Goal: Task Accomplishment & Management: Manage account settings

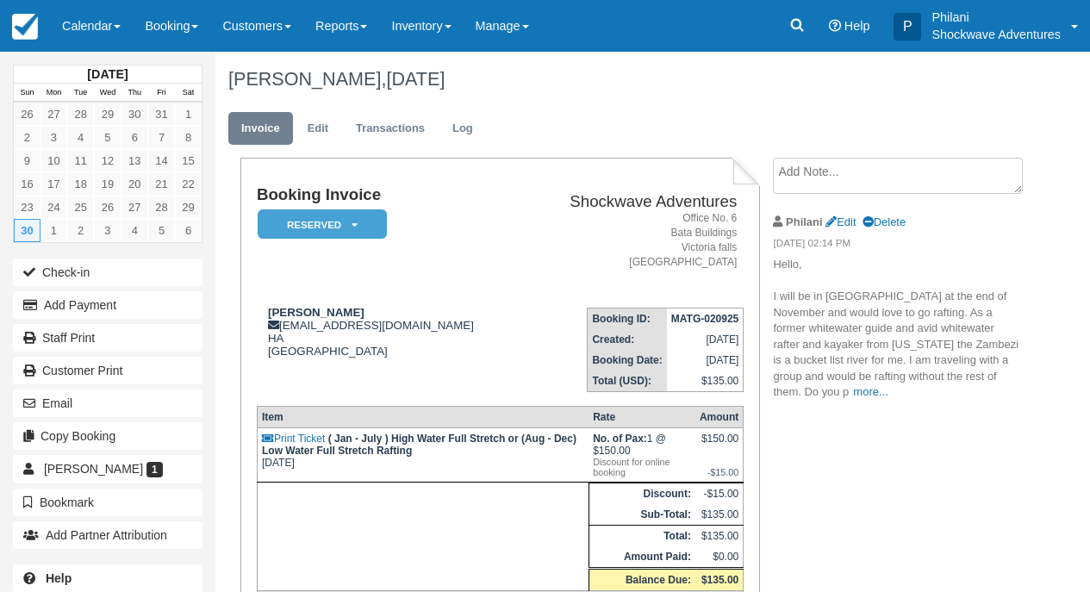
click at [100, 33] on link "Calendar" at bounding box center [91, 26] width 83 height 52
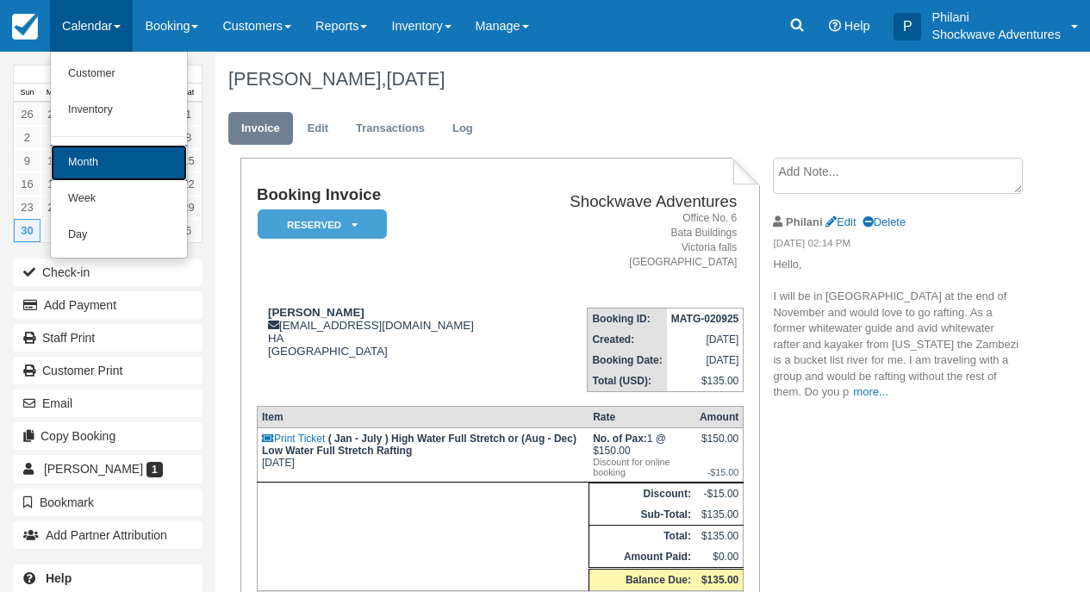
click at [124, 157] on link "Month" at bounding box center [119, 163] width 136 height 36
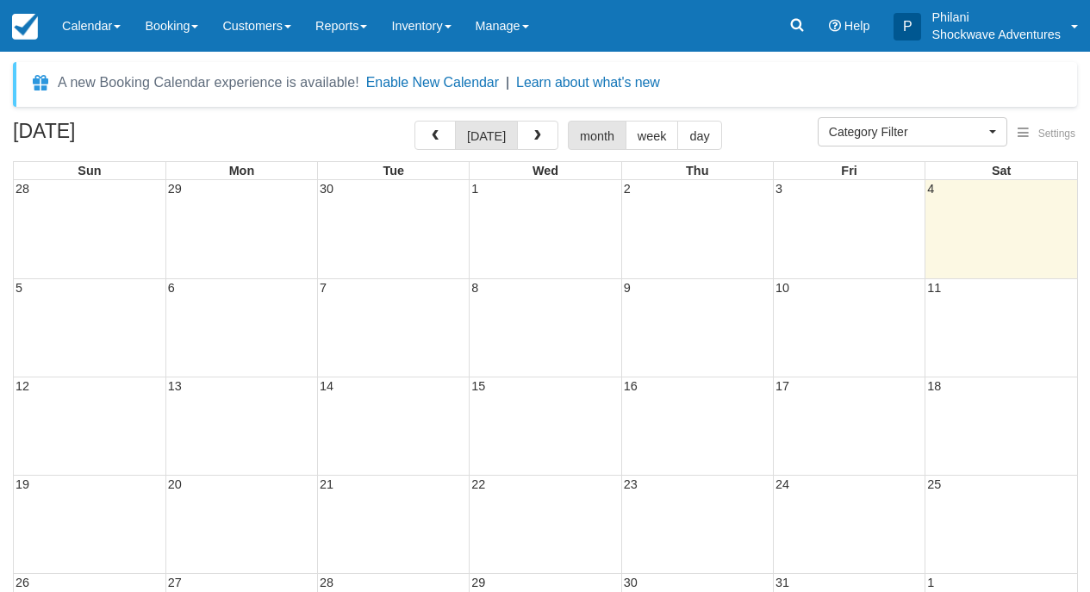
select select
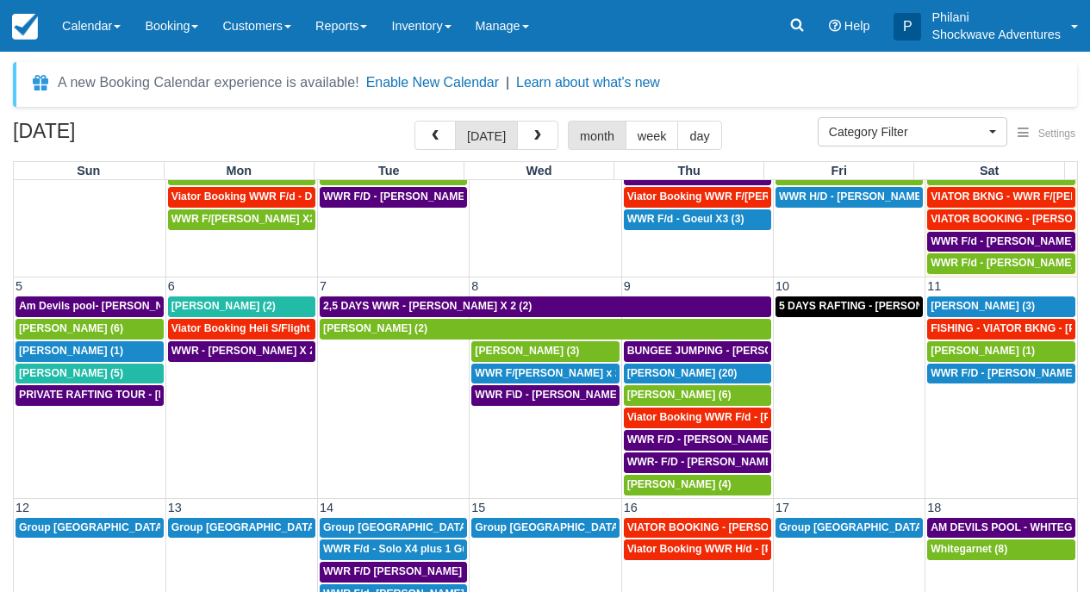
scroll to position [78, 0]
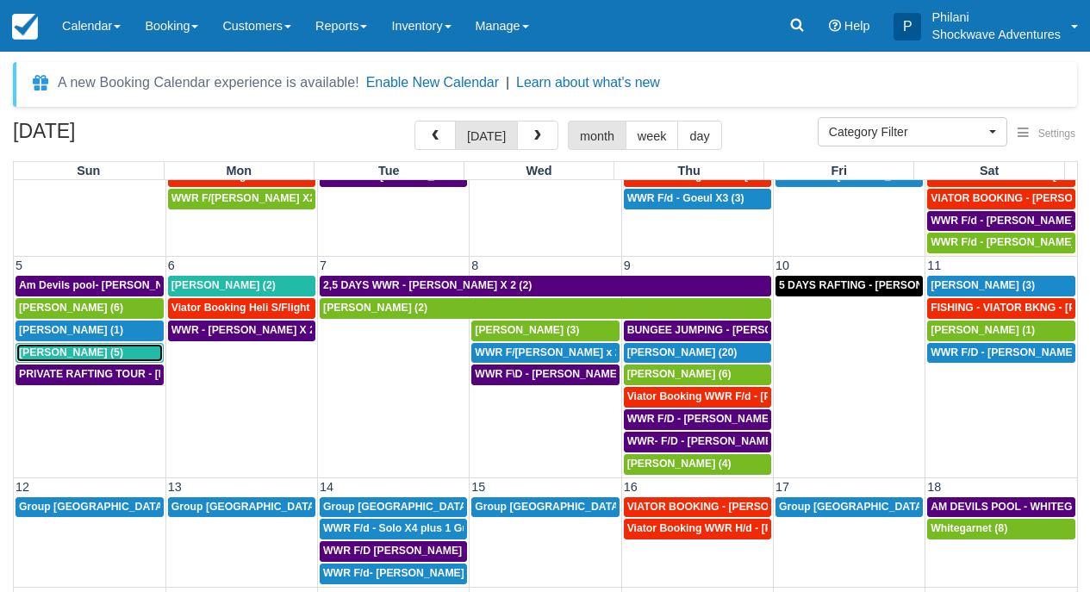
click at [75, 356] on span "Don Carlson (5)" at bounding box center [71, 352] width 104 height 12
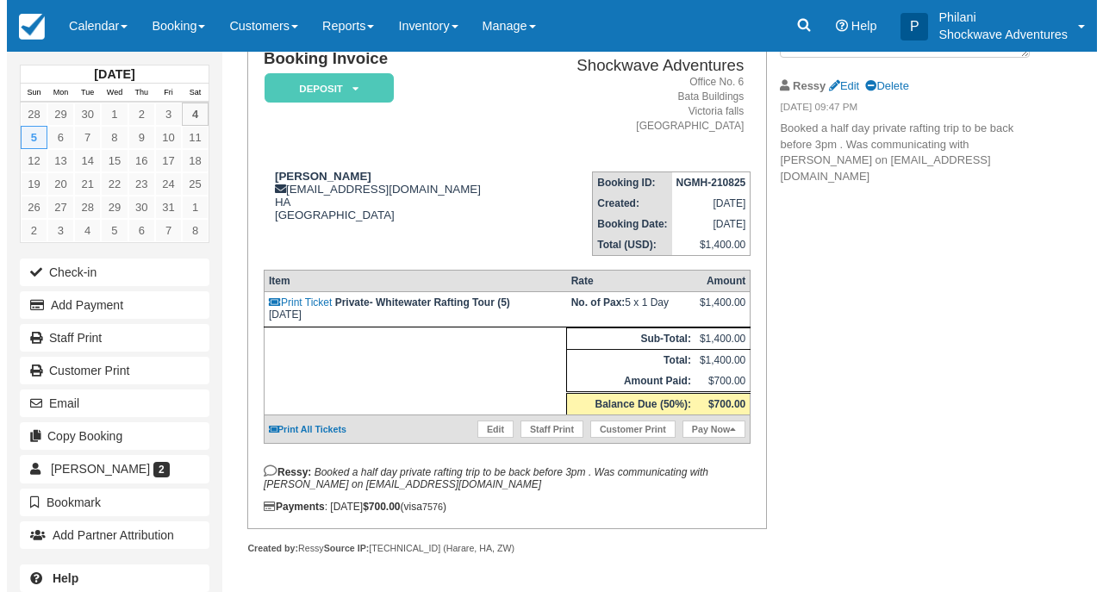
scroll to position [156, 0]
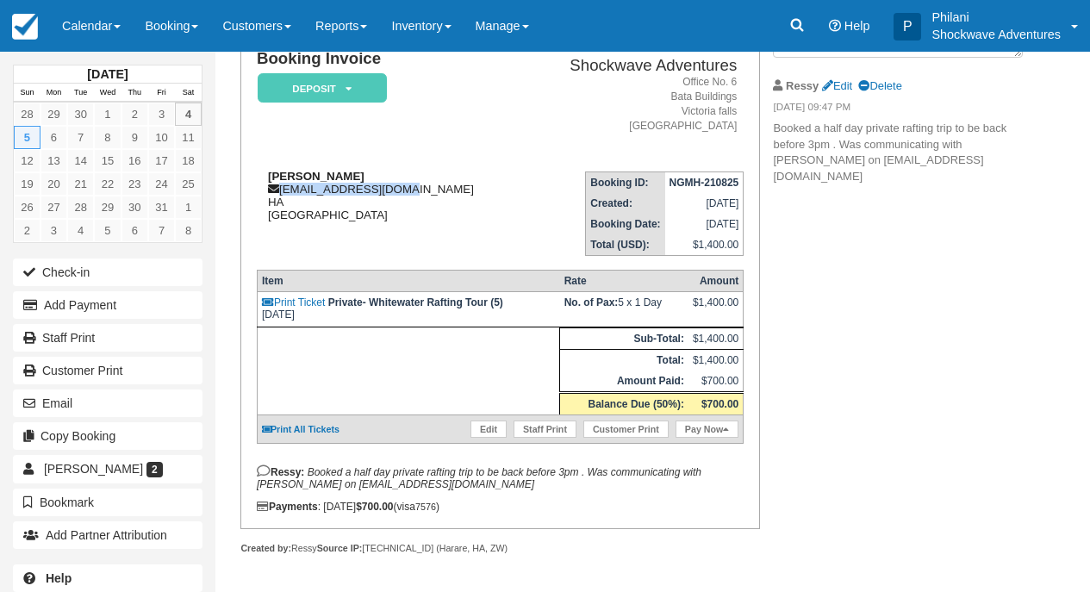
drag, startPoint x: 406, startPoint y: 171, endPoint x: 280, endPoint y: 172, distance: 125.8
click at [280, 172] on div "Don Carlson dcarlson@ccplaw.com HA Zimbabwe" at bounding box center [389, 196] width 265 height 52
drag, startPoint x: 399, startPoint y: 172, endPoint x: 282, endPoint y: 178, distance: 117.3
click at [282, 178] on div "Don Carlson dcarlson@ccplaw.com HA Zimbabwe" at bounding box center [389, 196] width 265 height 52
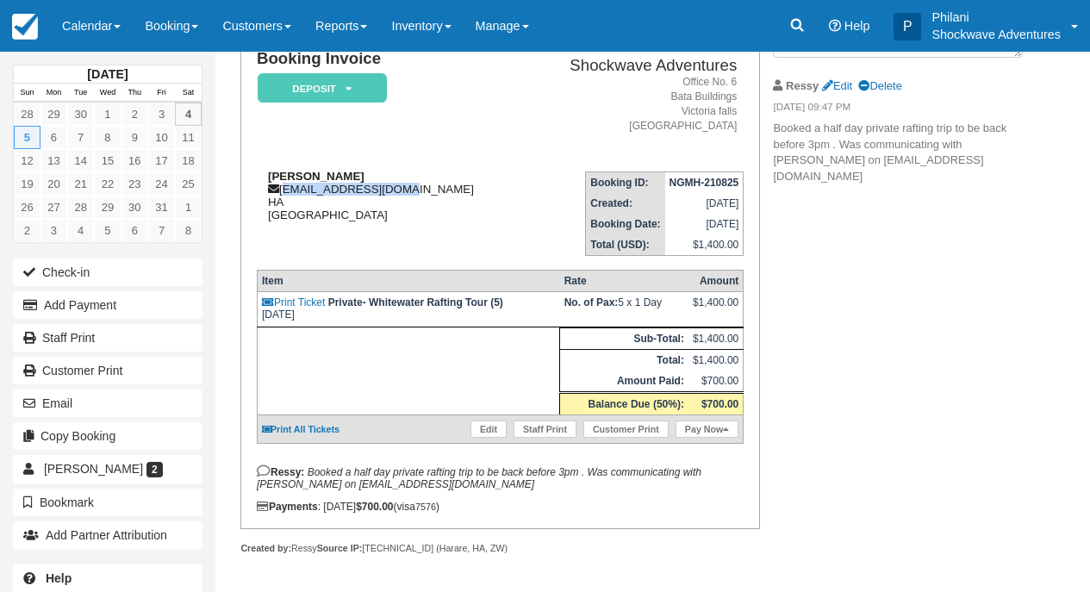
copy div "dcarlson@ccplaw.com"
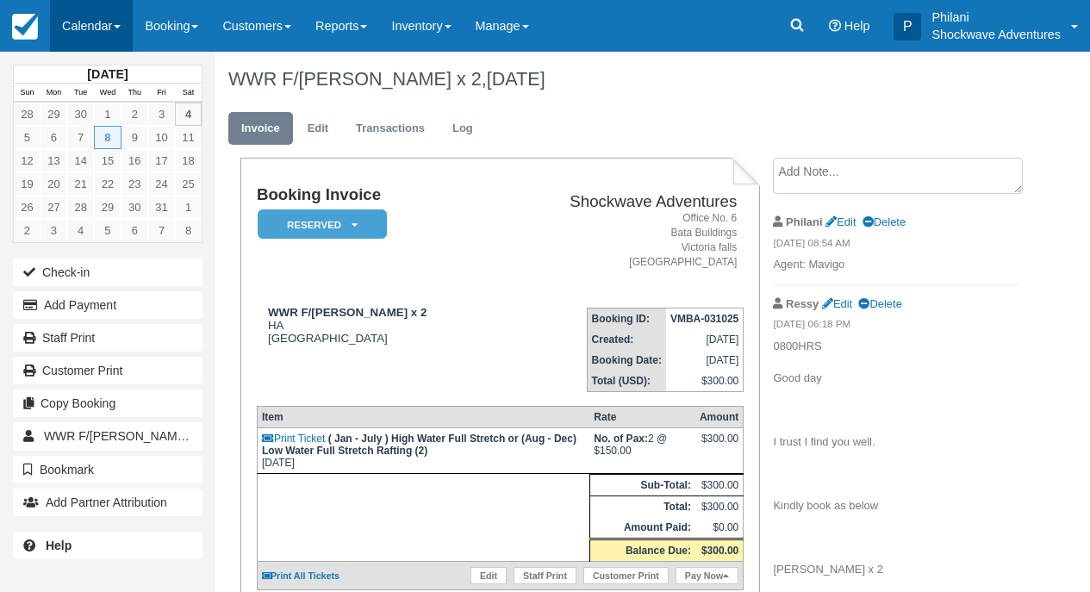
click at [90, 12] on link "Calendar" at bounding box center [91, 26] width 83 height 52
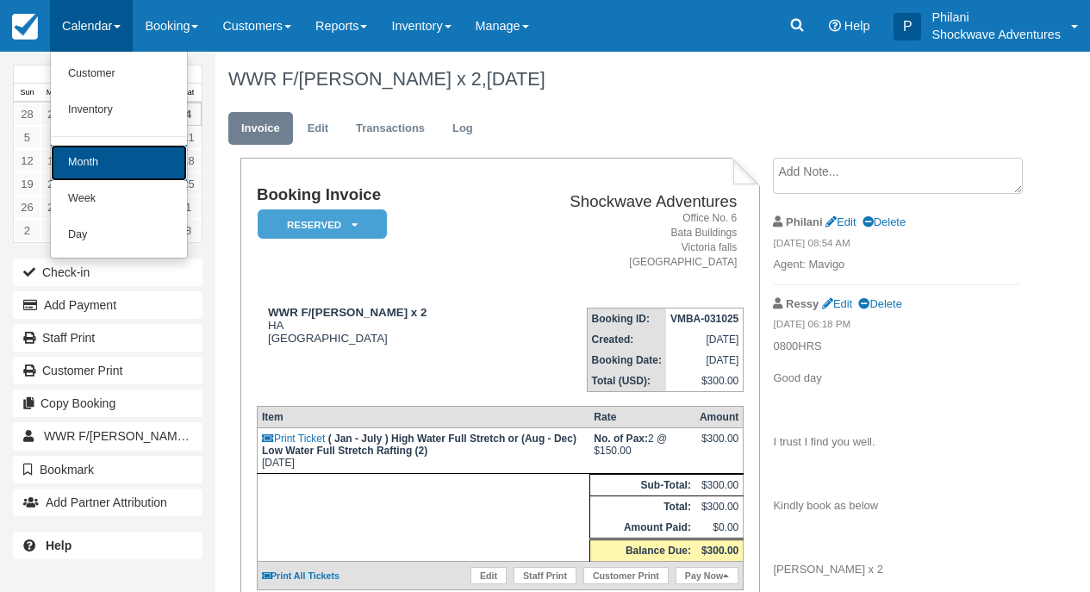
click at [103, 150] on link "Month" at bounding box center [119, 163] width 136 height 36
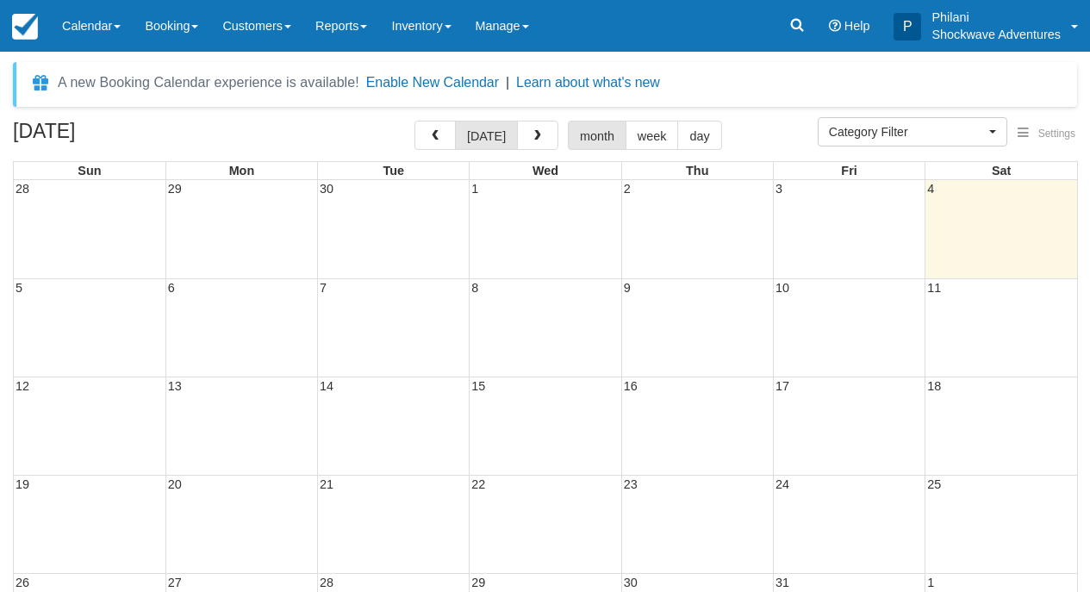
select select
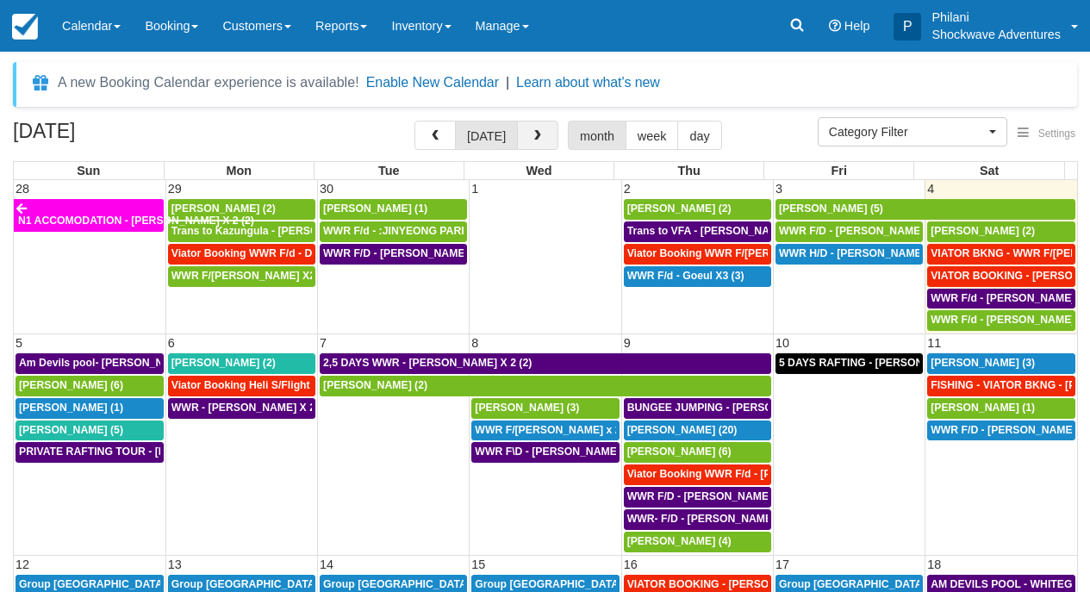
click at [538, 137] on span "button" at bounding box center [538, 136] width 12 height 12
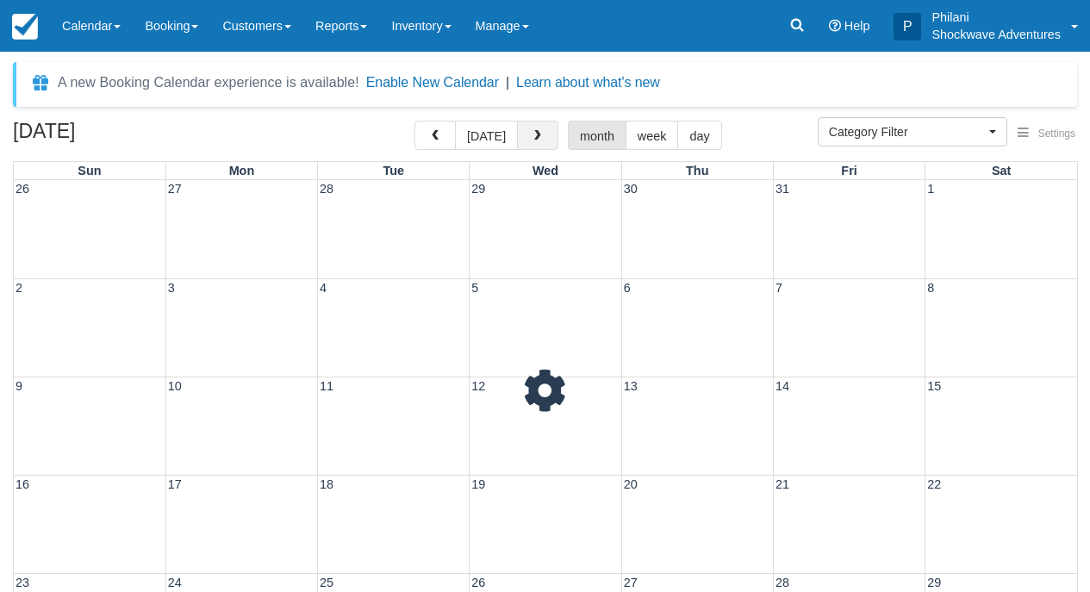
click at [538, 137] on span "button" at bounding box center [538, 136] width 12 height 12
click at [538, 138] on span "button" at bounding box center [538, 136] width 12 height 12
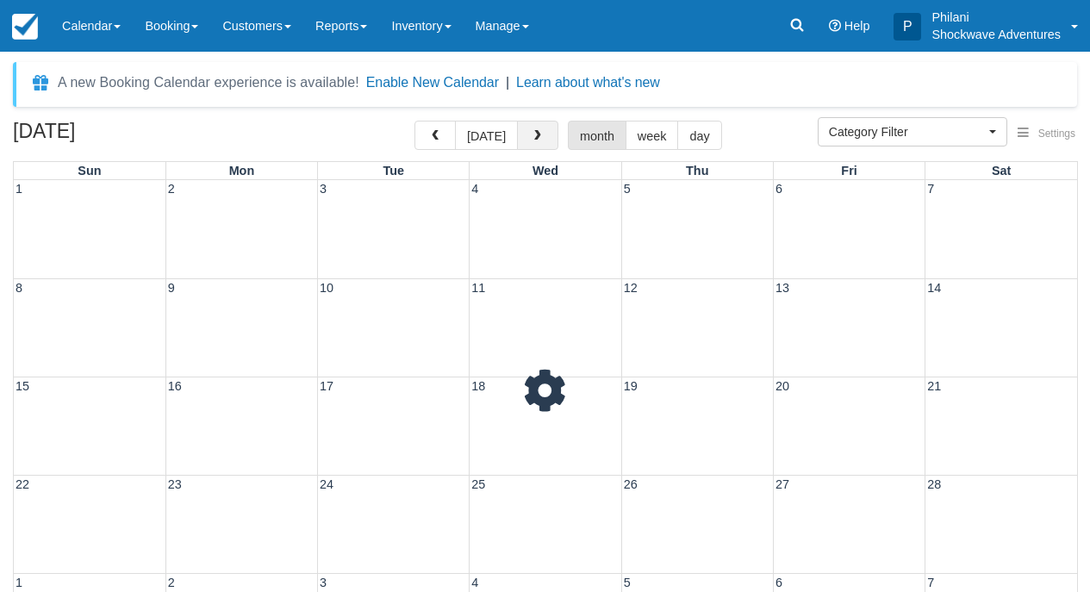
click at [538, 138] on span "button" at bounding box center [538, 136] width 12 height 12
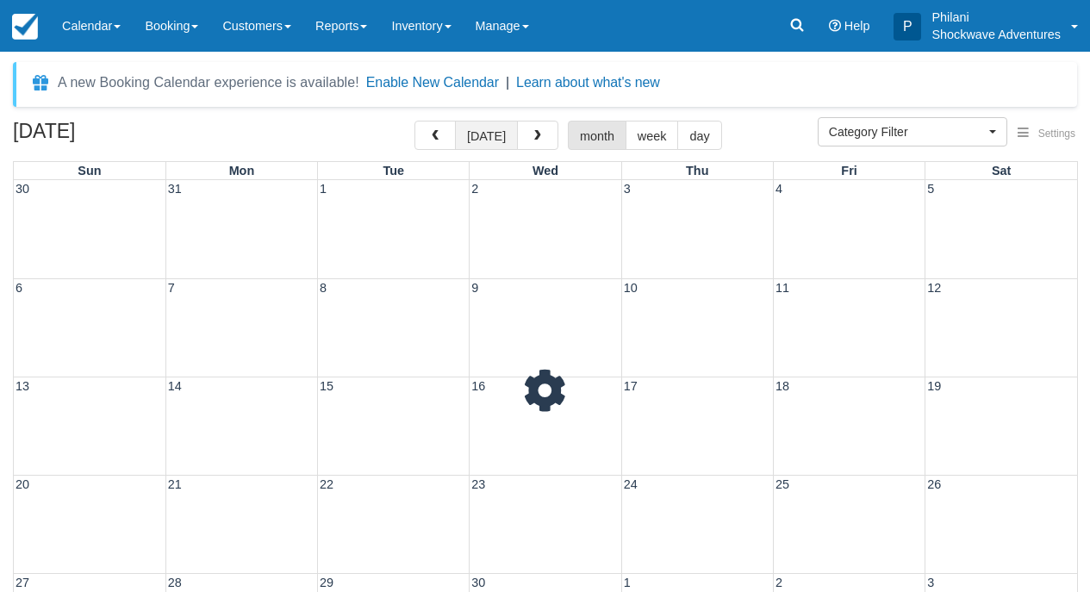
click at [505, 109] on div "A new Booking Calendar experience is available! Enable New Calendar | Learn abo…" at bounding box center [545, 419] width 1064 height 715
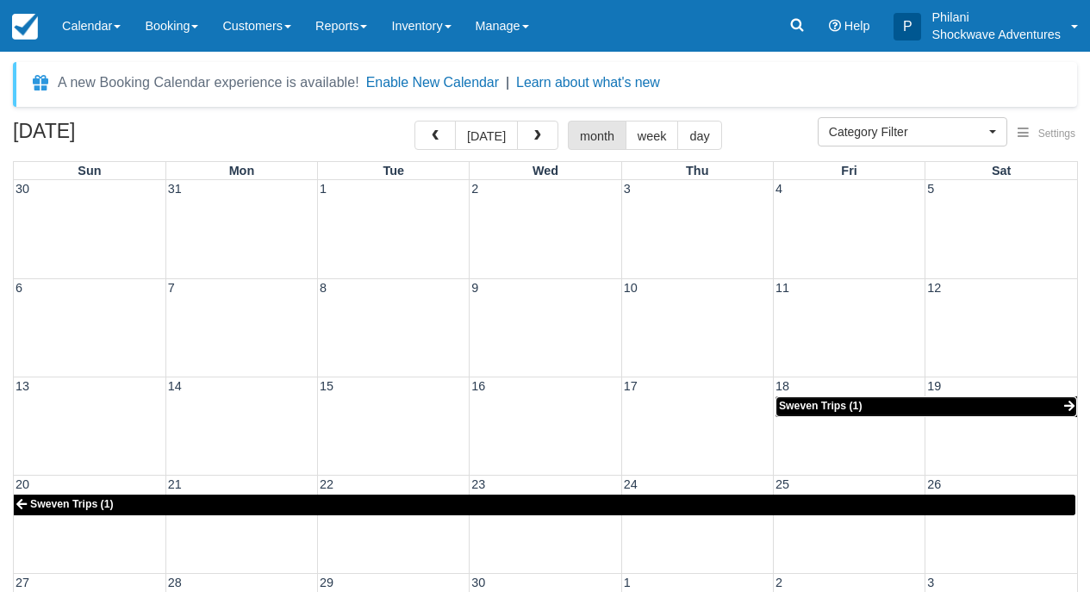
click at [870, 402] on link "Sweven Trips (1)" at bounding box center [927, 406] width 302 height 21
